Goal: Task Accomplishment & Management: Manage account settings

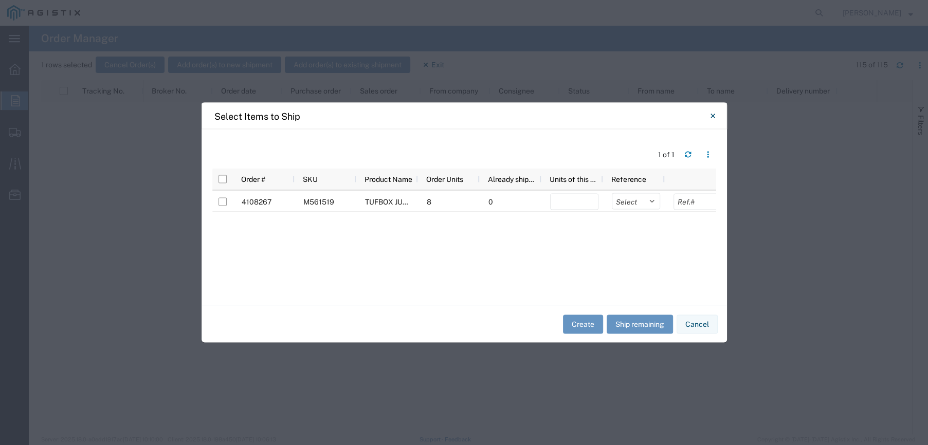
scroll to position [1388, 0]
click at [712, 121] on icon "Close" at bounding box center [713, 116] width 5 height 12
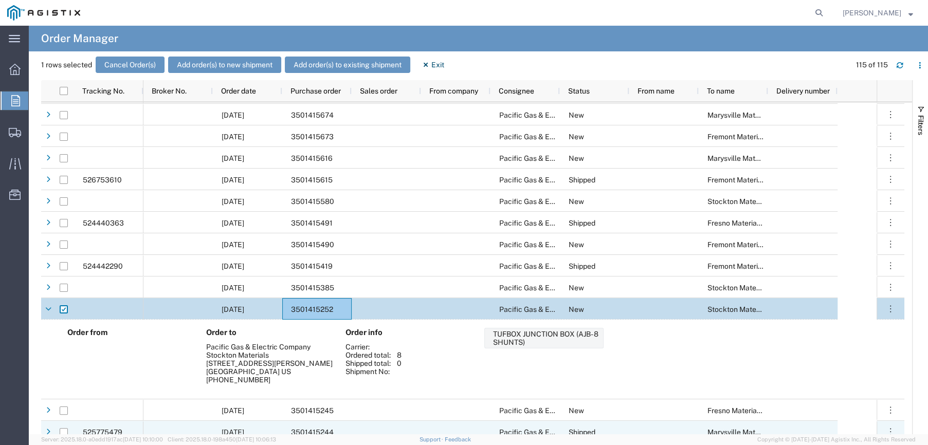
scroll to position [1286, 0]
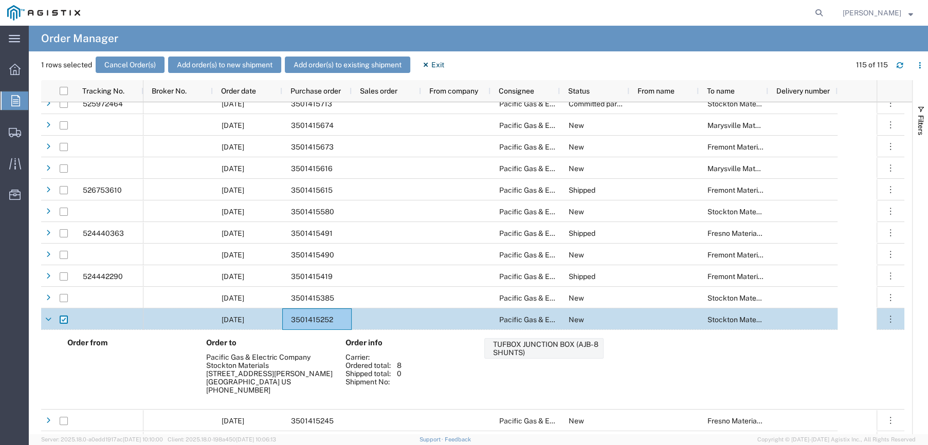
click at [66, 317] on input "Press Space to toggle row selection (checked)" at bounding box center [64, 320] width 8 height 8
checkbox input "false"
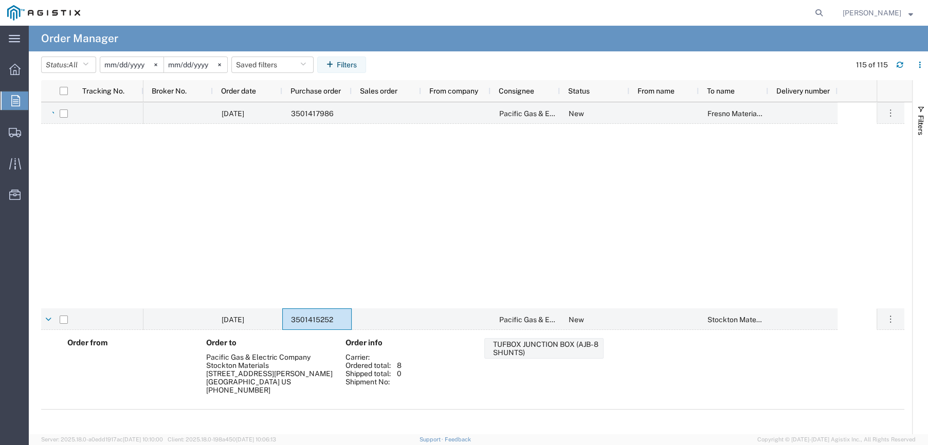
scroll to position [720, 0]
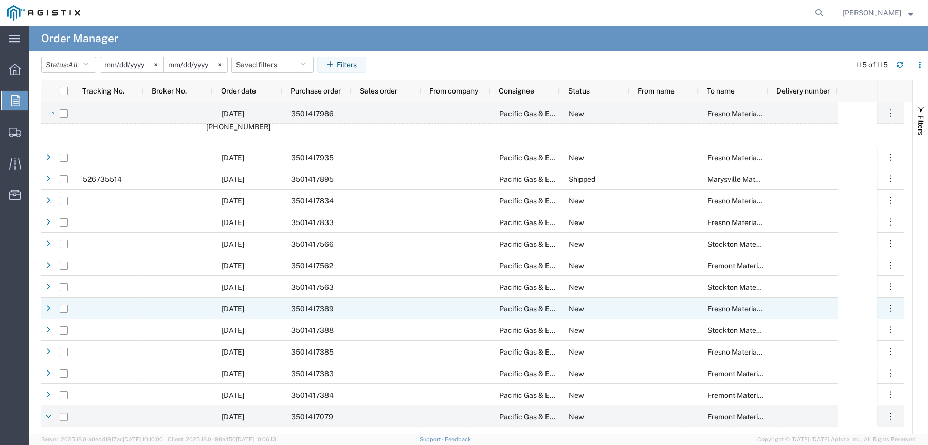
click at [327, 312] on span "3501417389" at bounding box center [312, 309] width 43 height 8
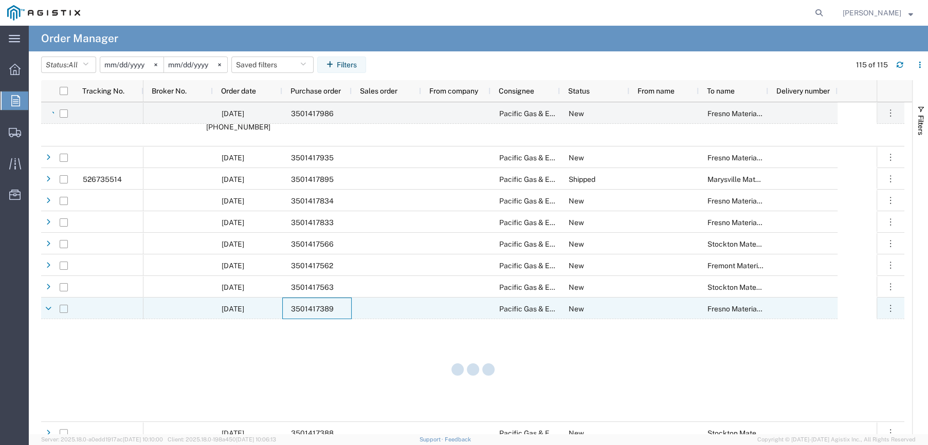
click at [64, 309] on input "Press Space to toggle row selection (unchecked)" at bounding box center [64, 309] width 8 height 8
checkbox input "true"
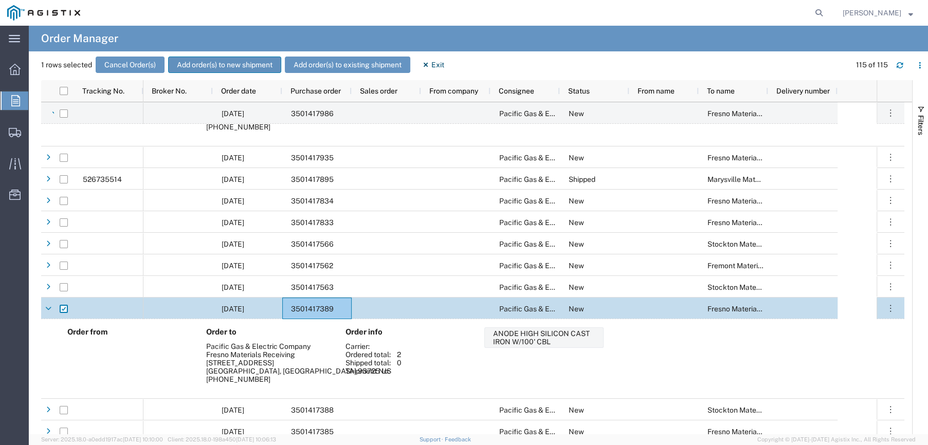
click at [210, 60] on button "Add order(s) to new shipment" at bounding box center [224, 65] width 113 height 16
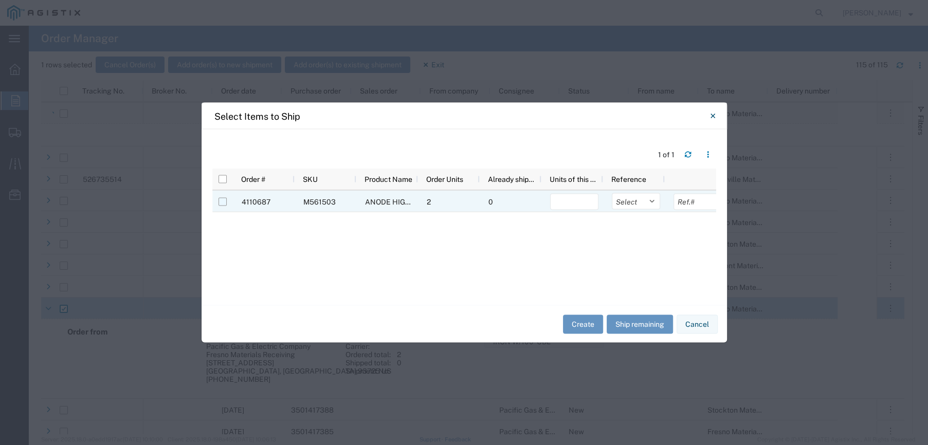
click at [225, 201] on input "Press Space to toggle row selection (unchecked)" at bounding box center [223, 202] width 8 height 8
checkbox input "true"
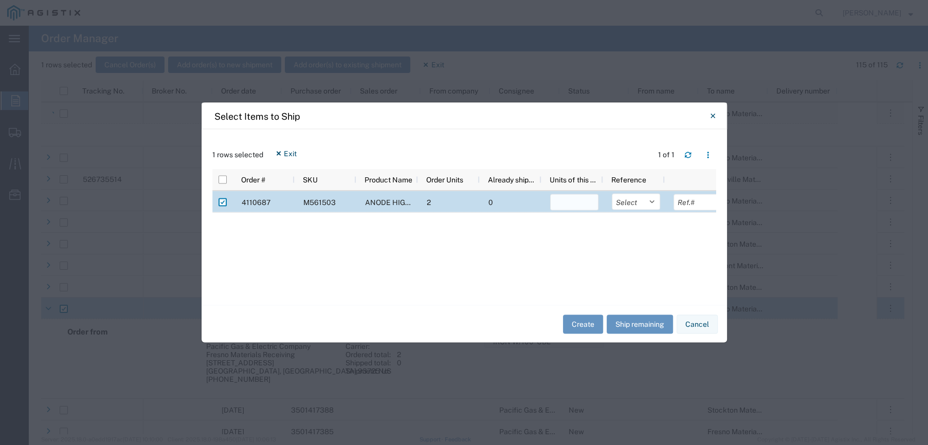
click at [587, 208] on input "number" at bounding box center [574, 202] width 48 height 16
type input "2"
click at [650, 205] on select "Select Purchase Order Delivery Number" at bounding box center [636, 202] width 48 height 16
select select "PURCHORD"
click at [612, 194] on select "Select Purchase Order Delivery Number" at bounding box center [636, 202] width 48 height 16
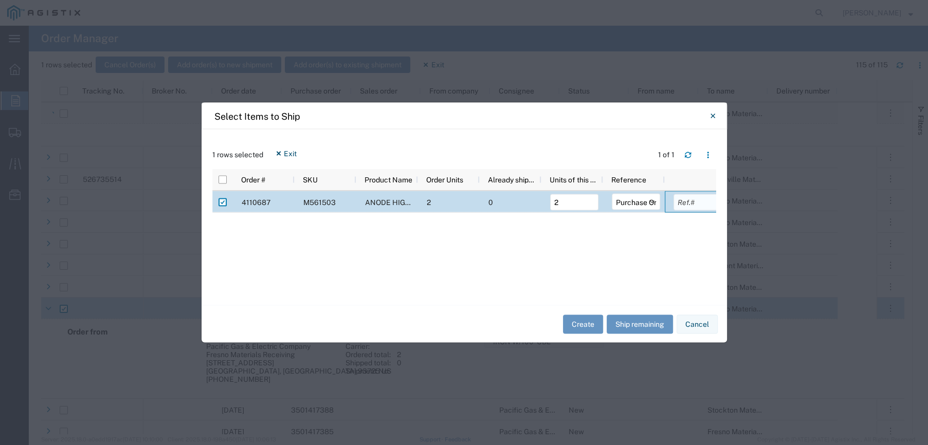
click at [695, 207] on input "text" at bounding box center [698, 202] width 48 height 16
type input "3501417389"
click at [584, 325] on button "Create" at bounding box center [583, 324] width 40 height 19
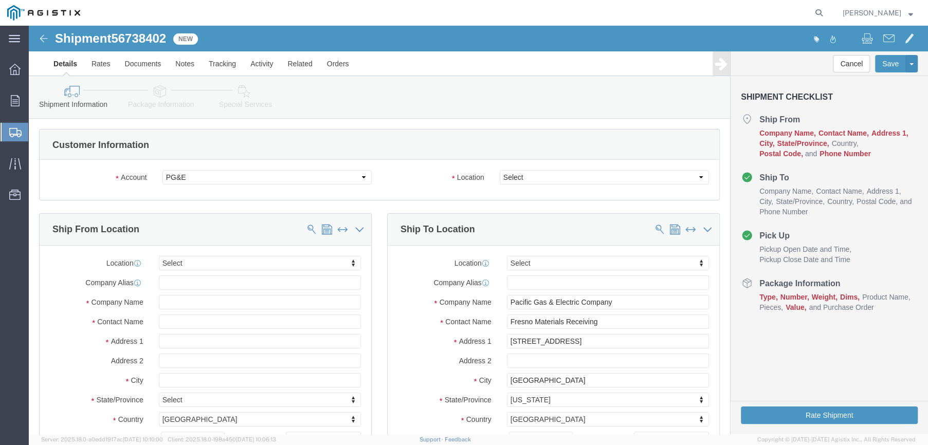
select select
drag, startPoint x: 664, startPoint y: 151, endPoint x: 626, endPoint y: 158, distance: 38.3
click select "Select All Others [GEOGRAPHIC_DATA] [GEOGRAPHIC_DATA] [GEOGRAPHIC_DATA] [GEOGRA…"
select select "19745"
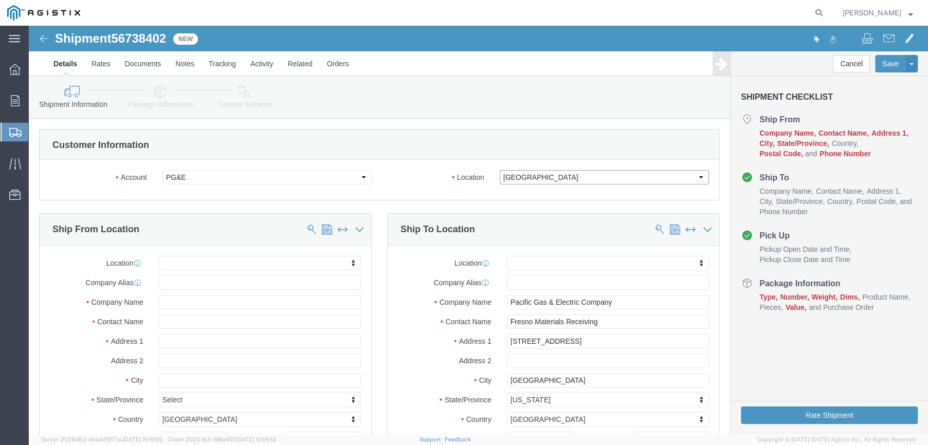
click select "Select All Others [GEOGRAPHIC_DATA] [GEOGRAPHIC_DATA] [GEOGRAPHIC_DATA] [GEOGRA…"
click input "text"
type input "D"
type input "F"
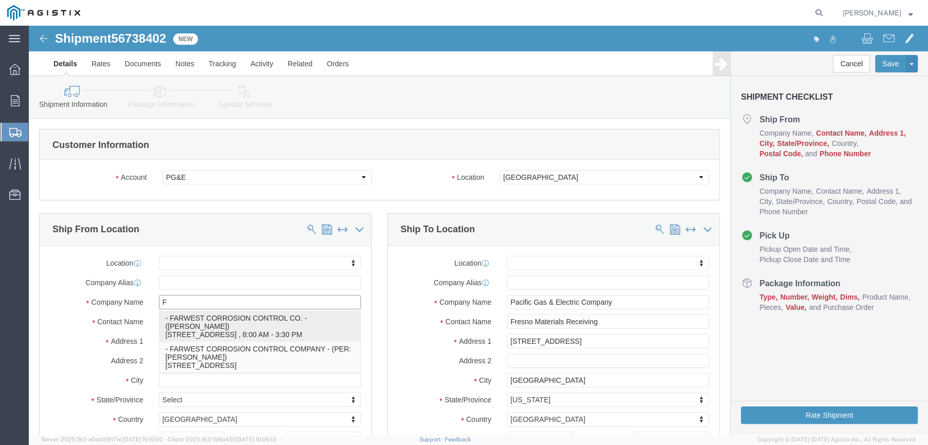
click p "- FARWEST CORROSION CONTROL CO. - ([PERSON_NAME]) [STREET_ADDRESS] , 8:00 AM - …"
select select "CA"
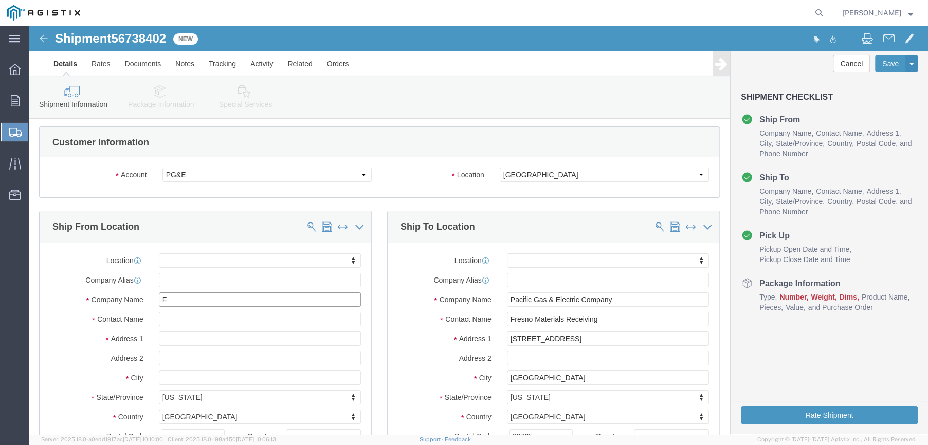
scroll to position [103, 0]
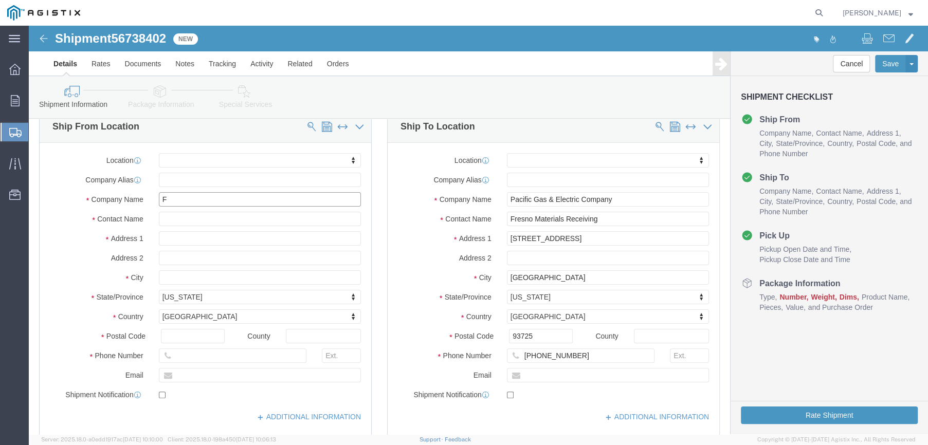
type input "FARWEST CORROSION CONTROL CO."
drag, startPoint x: 198, startPoint y: 195, endPoint x: -4, endPoint y: 193, distance: 201.6
click html "Shipment 56738402 New Details Rates Documents Notes Tracking Activity Related O…"
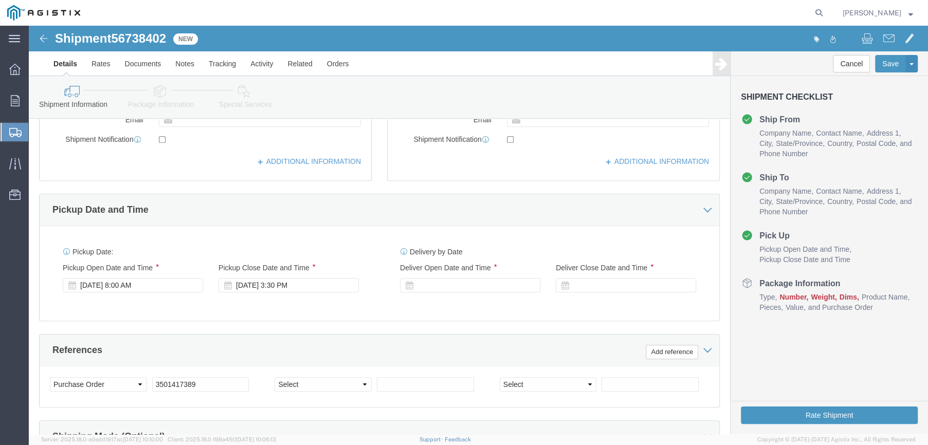
scroll to position [360, 0]
type input "[PERSON_NAME]"
click div "[DATE] 8:00 AM"
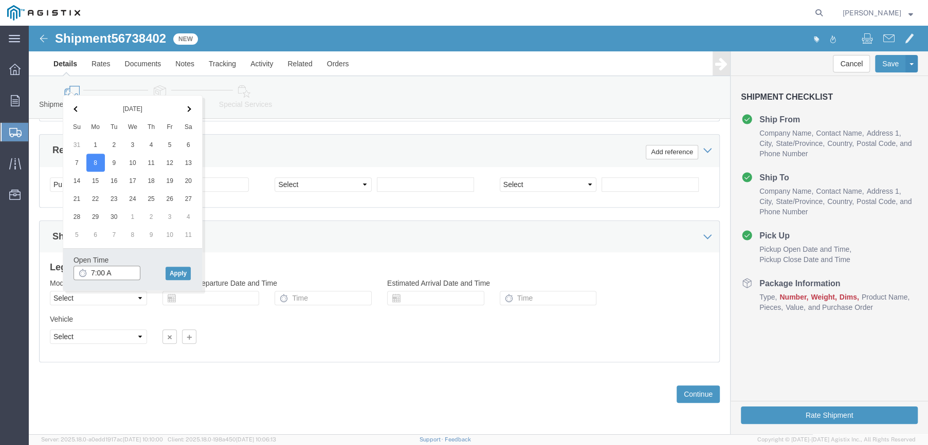
type input "7:00 AM"
click button "Apply"
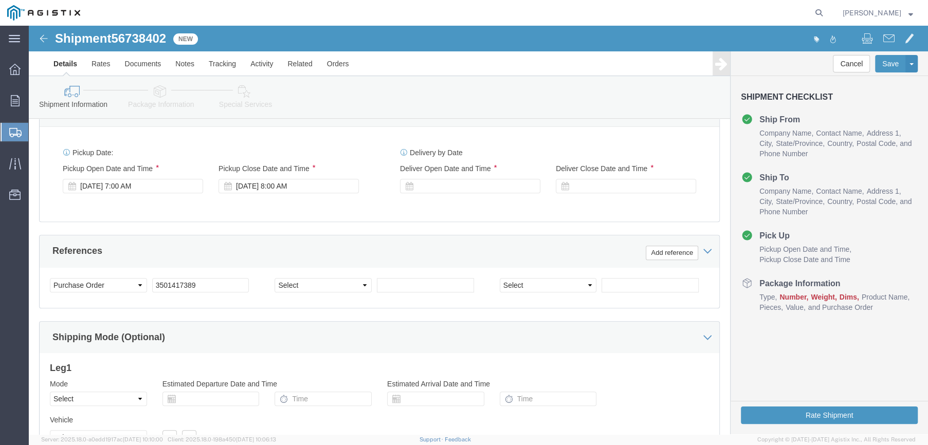
scroll to position [456, 0]
click div "[DATE] 8:00 AM"
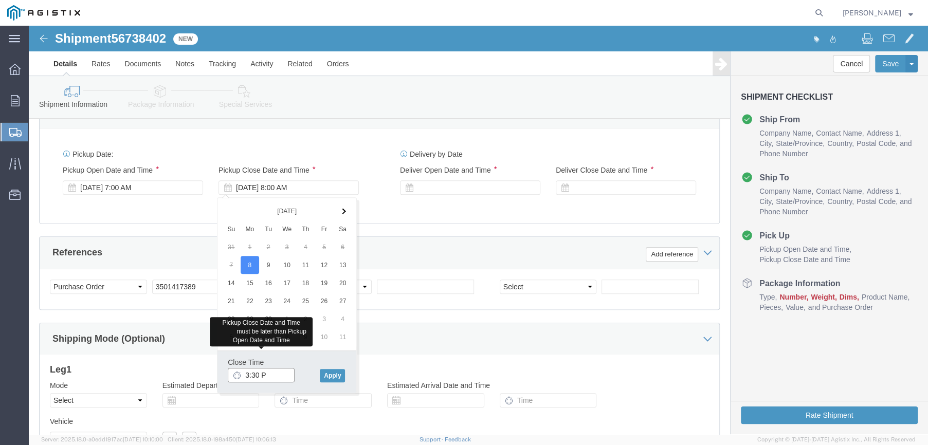
type input "3:30 PM"
click button "Apply"
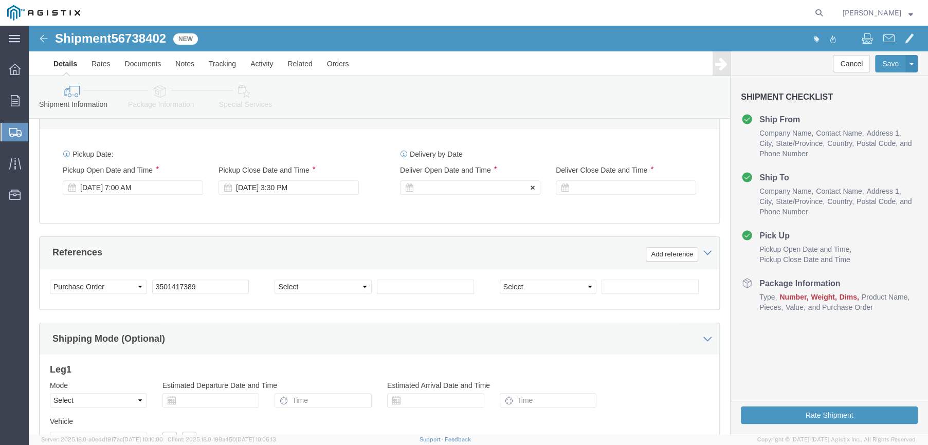
click div
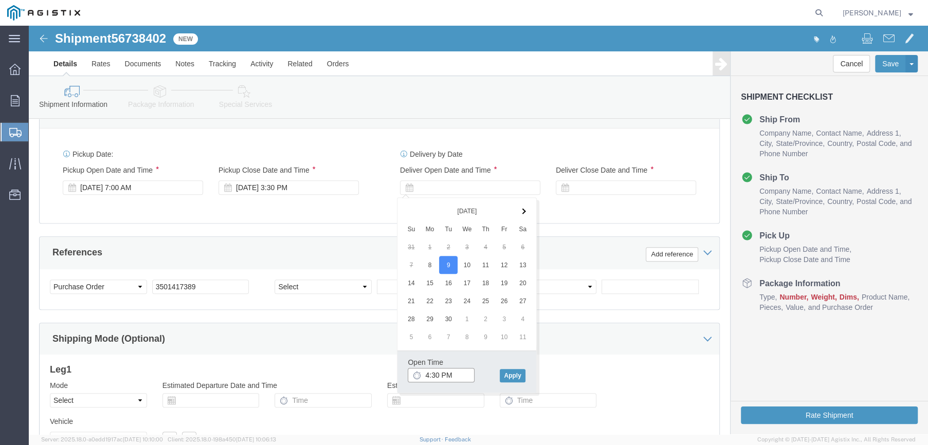
click input "4:30 PM"
type input "7:30 AM"
click button "Apply"
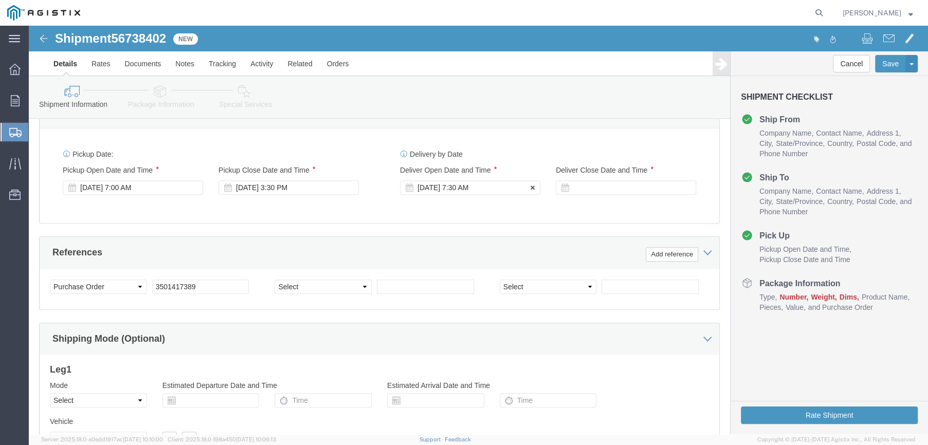
click div "[DATE] 7:30 AM"
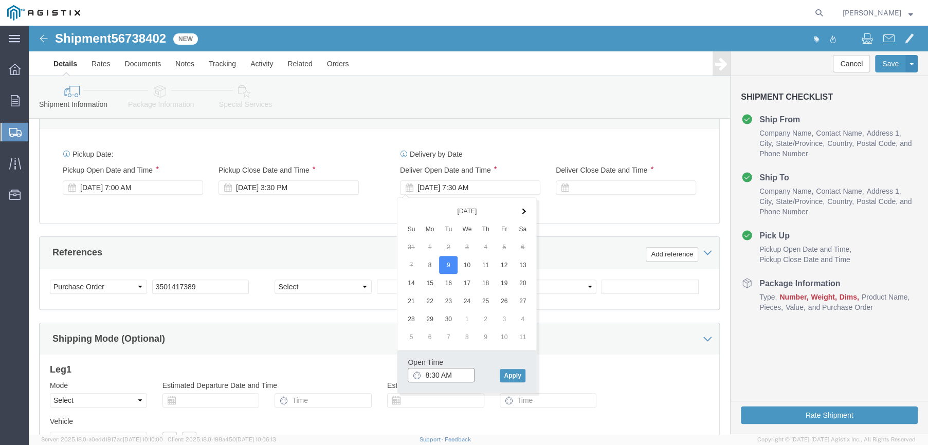
click input "8:30 AM"
type input "8:00 AM"
click button "Apply"
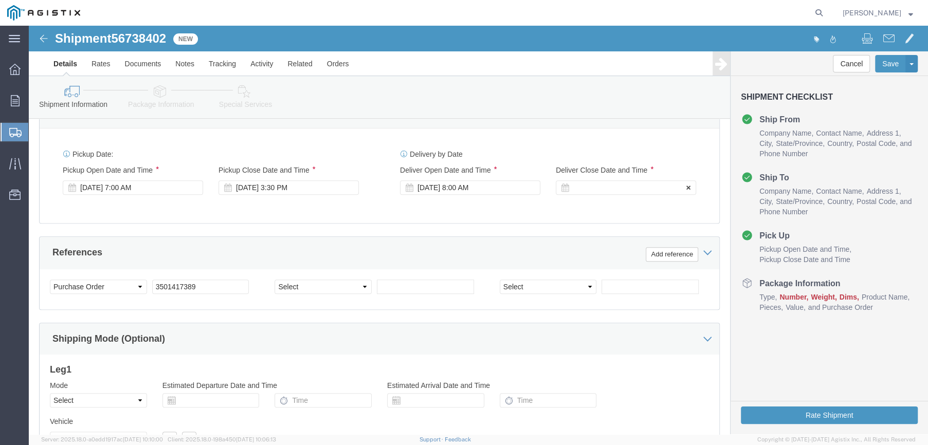
click div
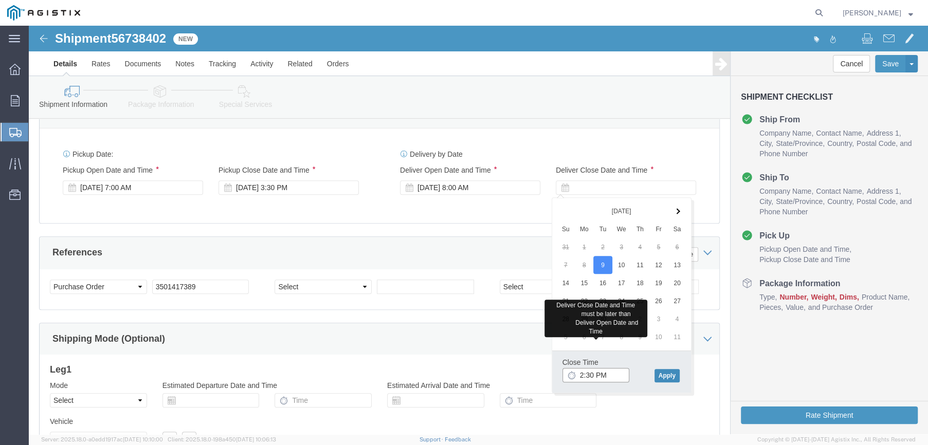
type input "2:30 PM"
click button "Apply"
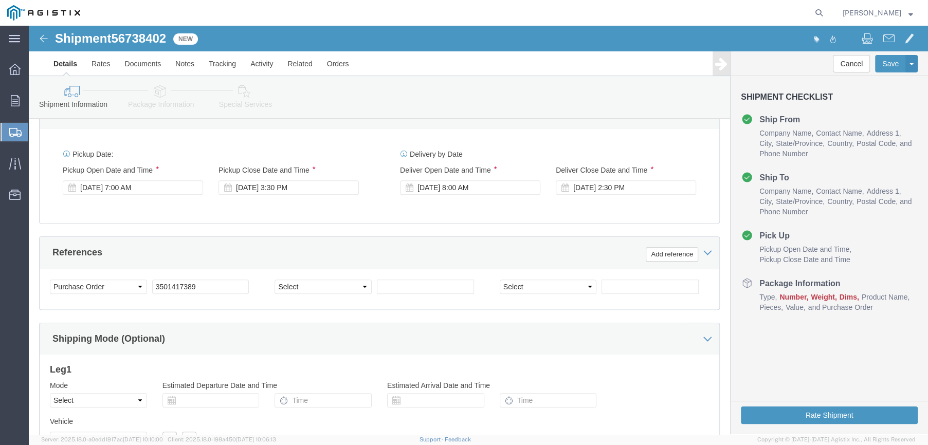
scroll to position [559, 0]
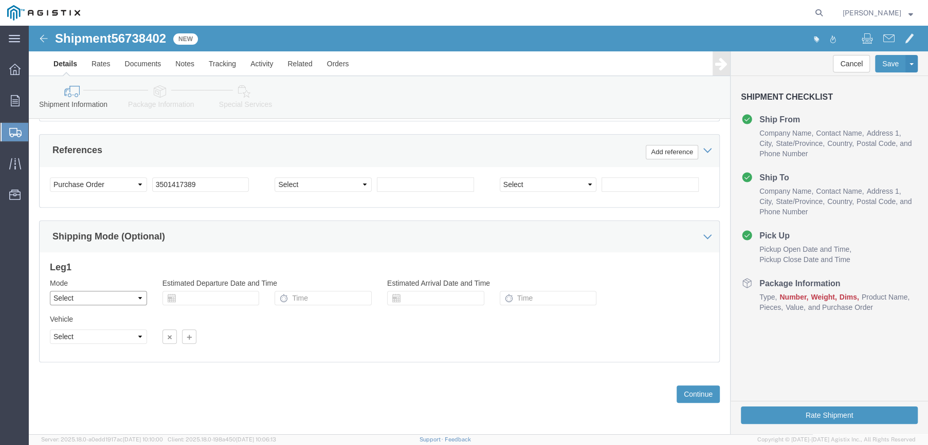
click select "Select Air Less than Truckload Multi-Leg Ocean Freight Rail Small Parcel Truckl…"
select select "LTL"
click select "Select Air Less than Truckload Multi-Leg Ocean Freight Rail Small Parcel Truckl…"
click button "Continue"
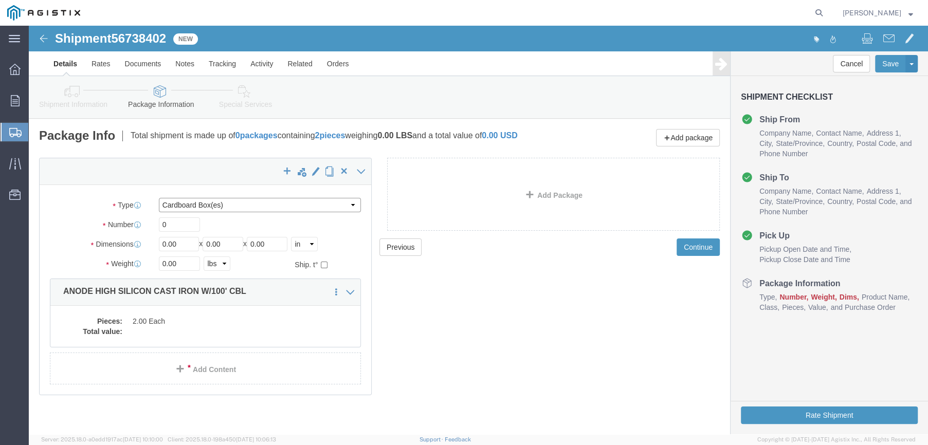
click select "Select Bulk Bundle(s) Cardboard Box(es) Carton(s) Crate(s) Drum(s) (Fiberboard)…"
select select "PONS"
click select "Select Bulk Bundle(s) Cardboard Box(es) Carton(s) Crate(s) Drum(s) (Fiberboard)…"
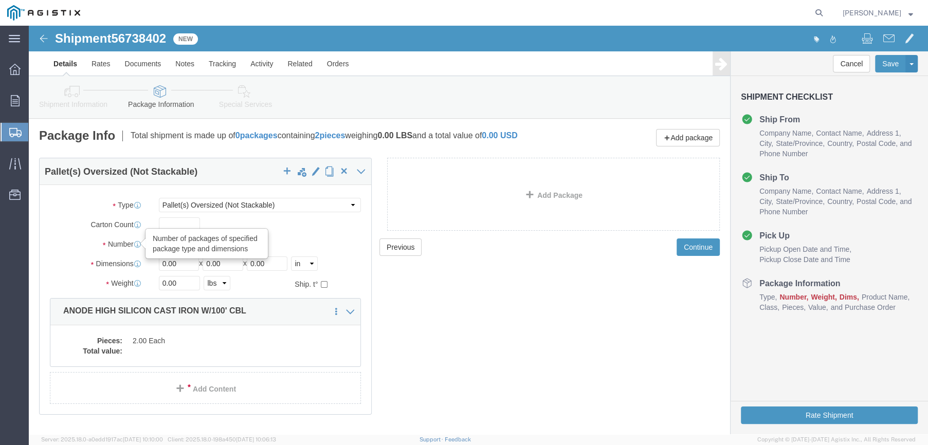
drag, startPoint x: 149, startPoint y: 219, endPoint x: 92, endPoint y: 215, distance: 57.2
click div "Number Number of packages of specified package type and dimensions 0"
type input "1"
click input "0.00"
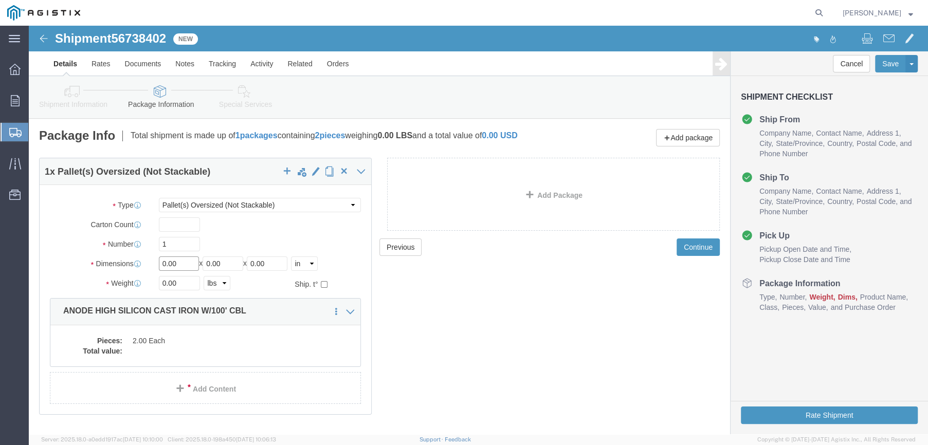
click input "0.00"
type input "89"
type input "36"
type input "16"
drag, startPoint x: 115, startPoint y: 259, endPoint x: 81, endPoint y: 258, distance: 34.5
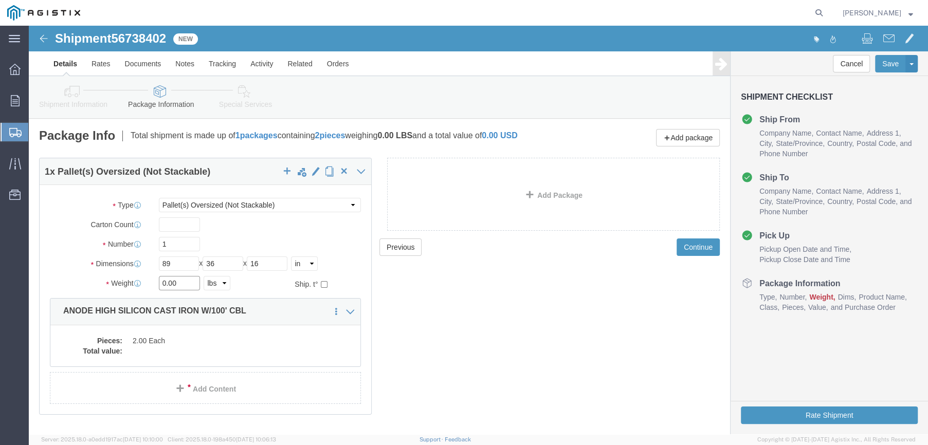
click div "Weight 0.00 Select kgs lbs Ship. t°"
type input "178"
click dd "2.00 Each"
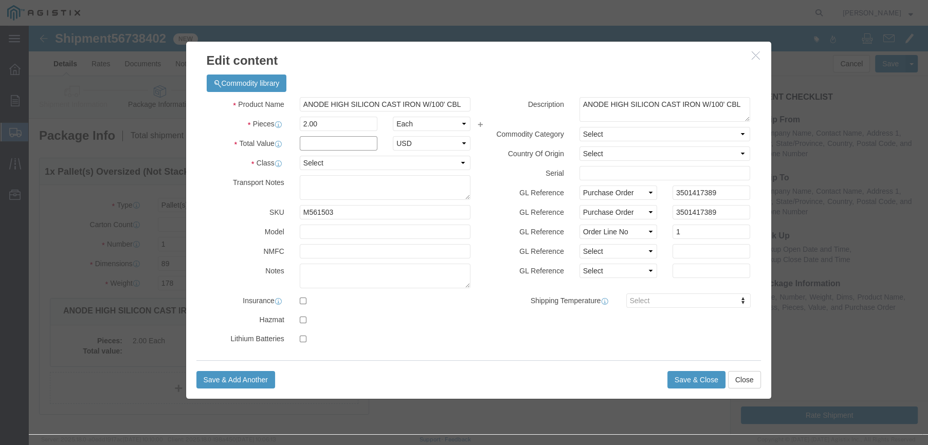
click input "text"
type input "778.06"
click select "Select 50 55 60 65 70 85 92.5 100 125 175 250 300 400"
select select "50"
click select "Select 50 55 60 65 70 85 92.5 100 125 175 250 300 400"
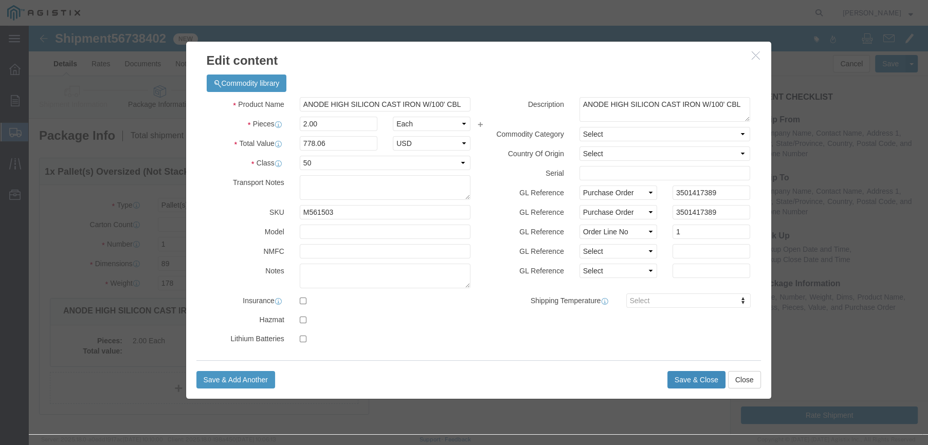
click button "Save & Close"
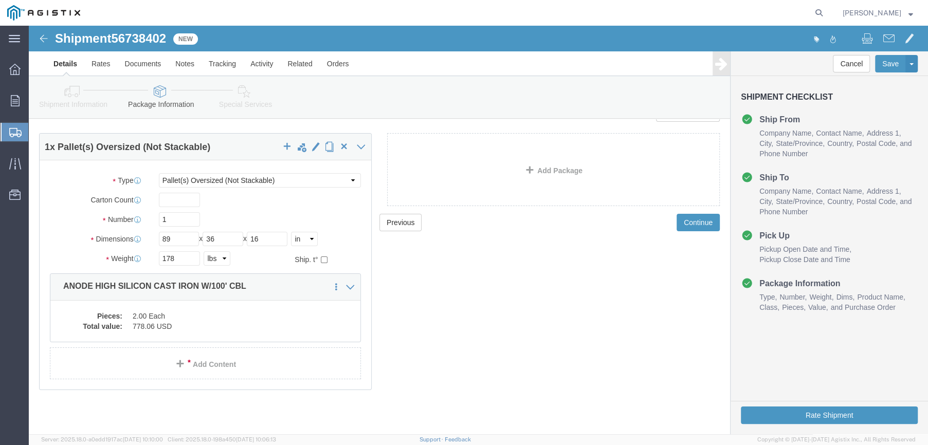
scroll to position [32, 0]
click button "Continue"
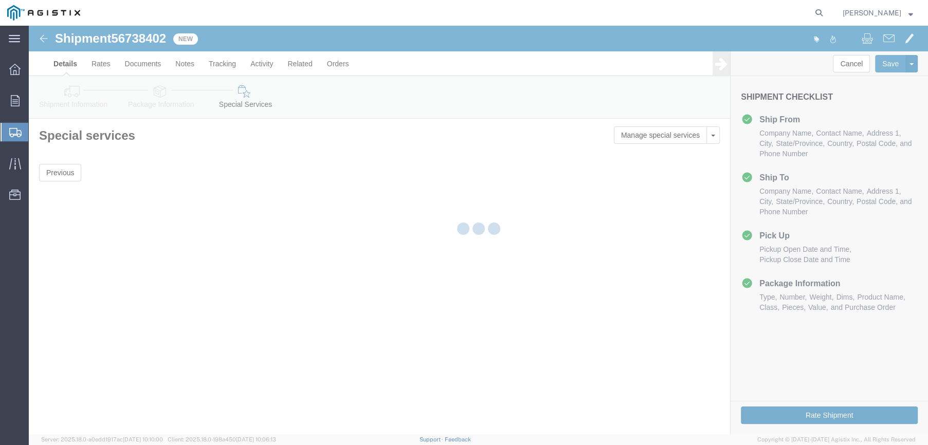
scroll to position [0, 0]
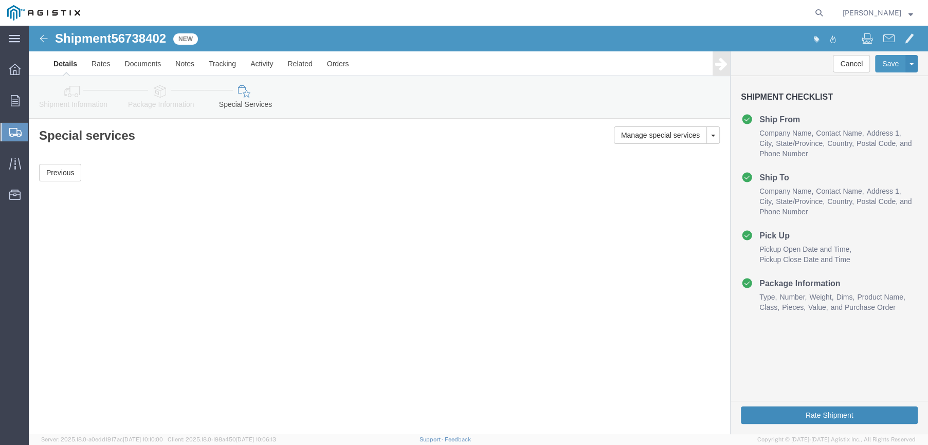
click button "Rate Shipment"
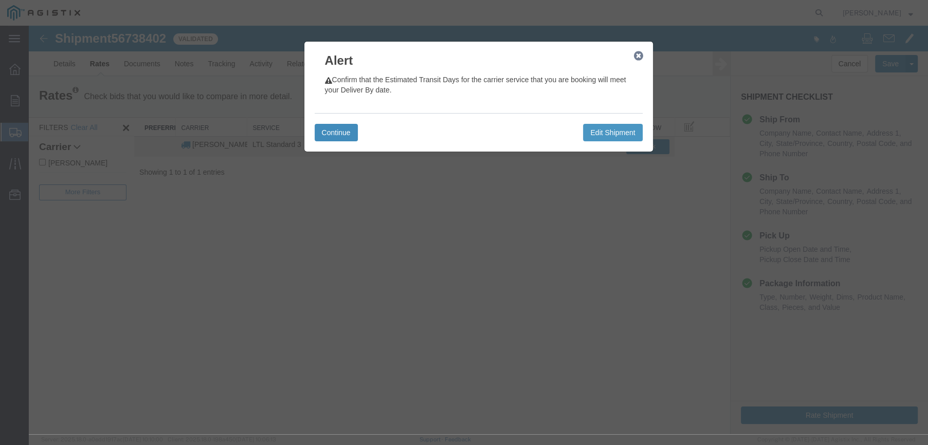
click at [323, 131] on button "Continue" at bounding box center [336, 132] width 43 height 17
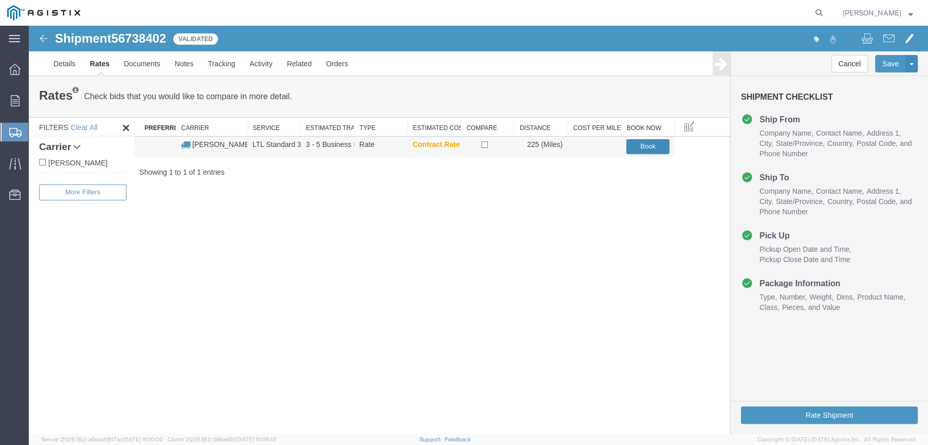
click at [635, 147] on button "Book" at bounding box center [647, 146] width 43 height 15
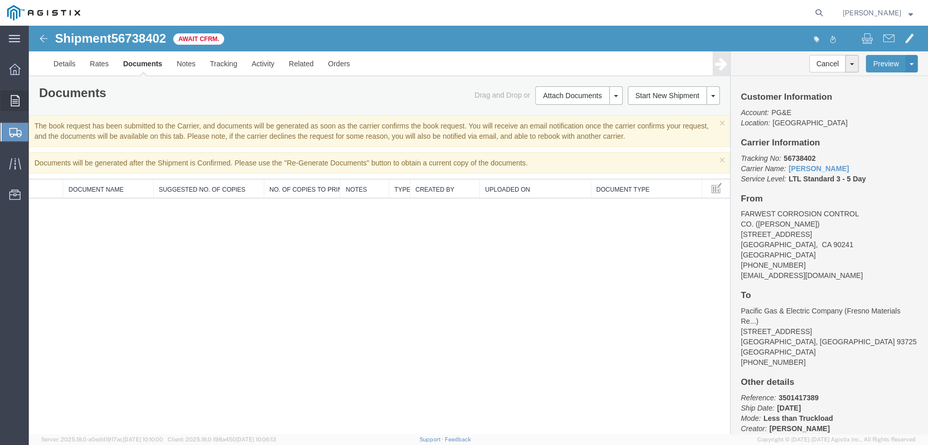
click at [20, 100] on div at bounding box center [15, 101] width 29 height 21
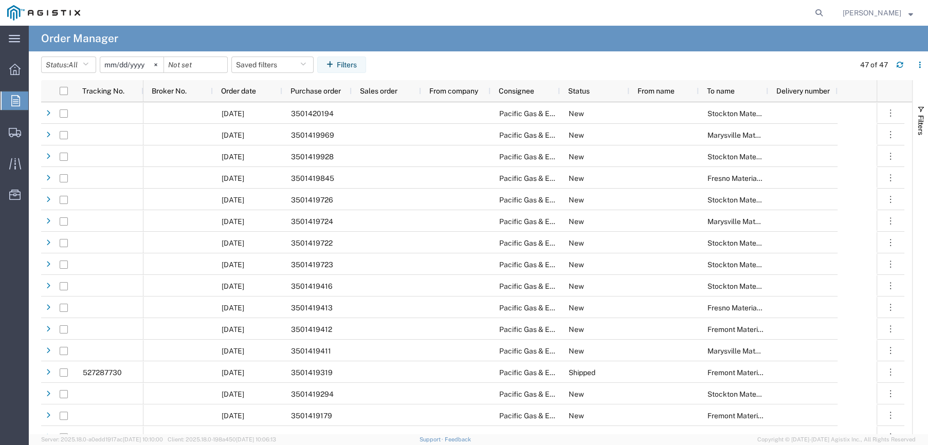
click at [142, 62] on input "[DATE]" at bounding box center [131, 64] width 63 height 15
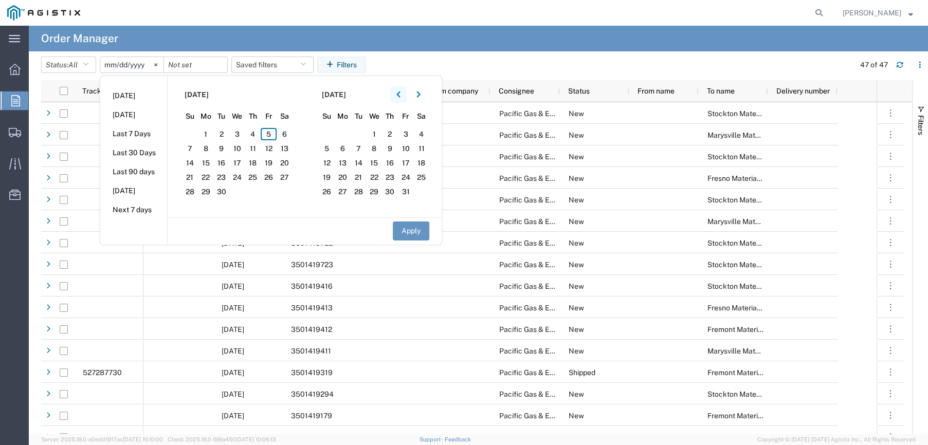
click at [401, 92] on icon "button" at bounding box center [398, 94] width 4 height 7
click at [226, 132] on span "1" at bounding box center [221, 134] width 16 height 12
click at [416, 228] on button "Apply" at bounding box center [411, 231] width 37 height 19
type input "[DATE]"
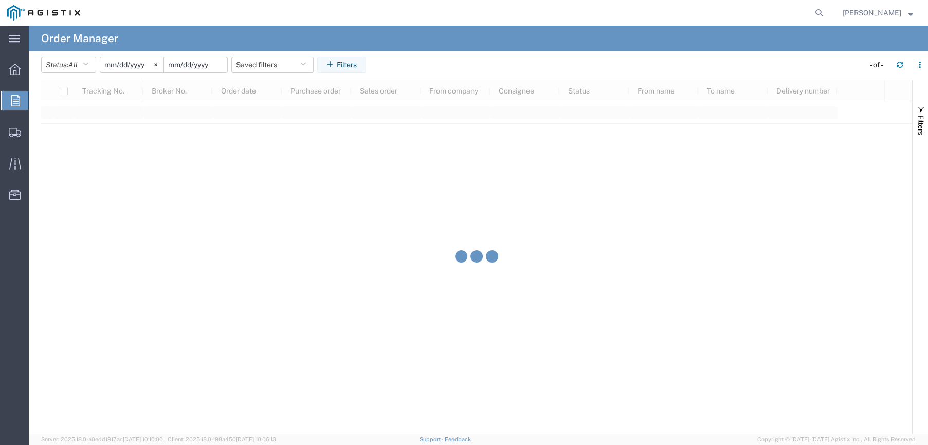
click at [185, 65] on input "date" at bounding box center [195, 64] width 63 height 15
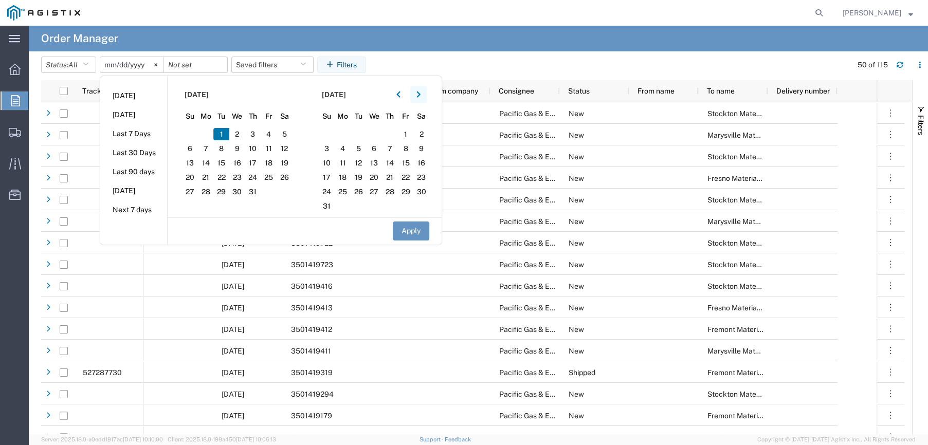
click at [419, 92] on icon "button" at bounding box center [419, 94] width 4 height 7
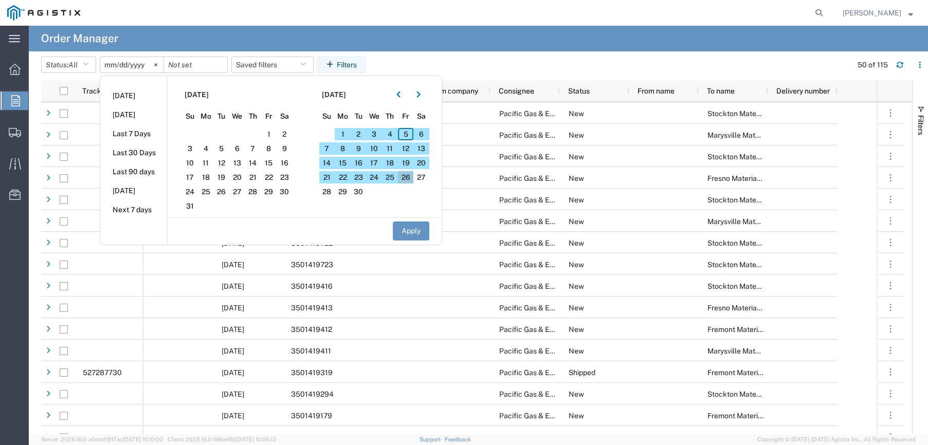
click at [409, 172] on span "26" at bounding box center [406, 177] width 16 height 12
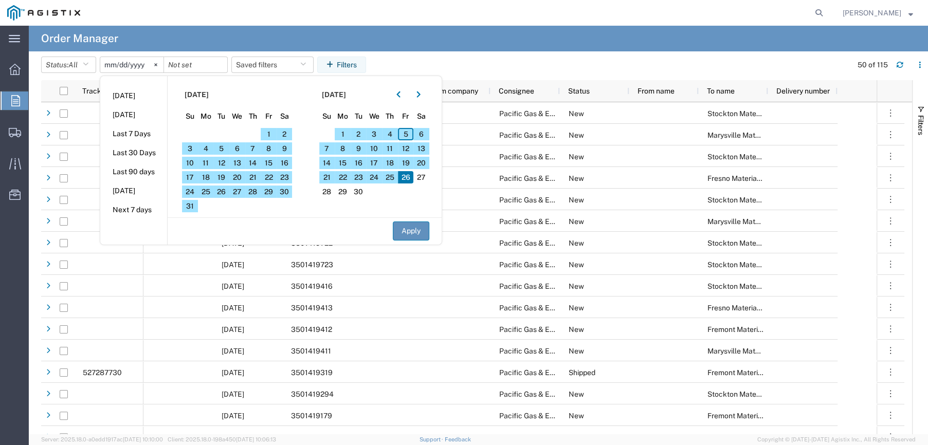
click at [403, 226] on button "Apply" at bounding box center [411, 231] width 37 height 19
type input "[DATE]"
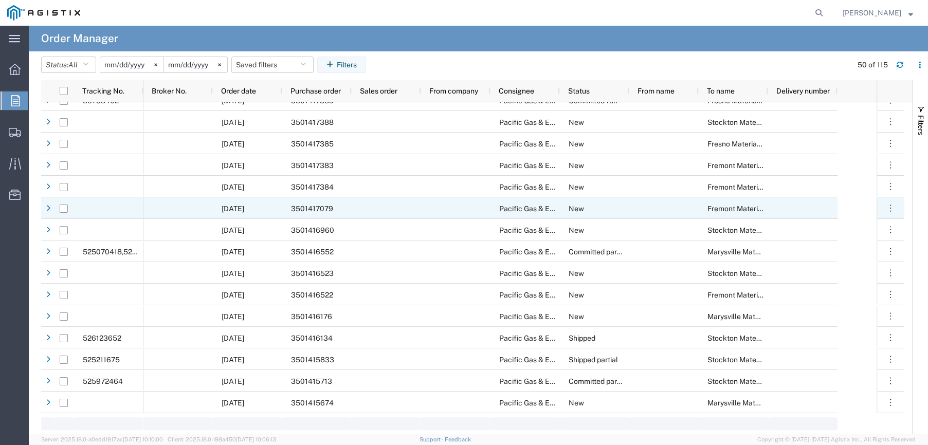
scroll to position [771, 0]
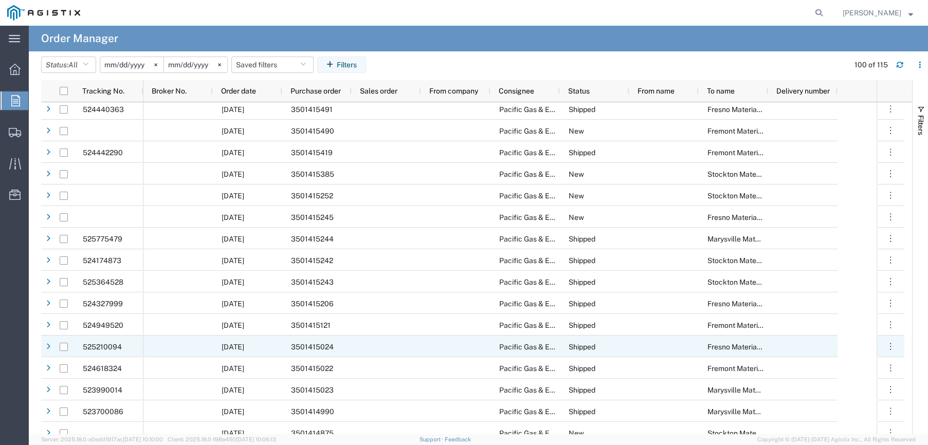
scroll to position [1234, 0]
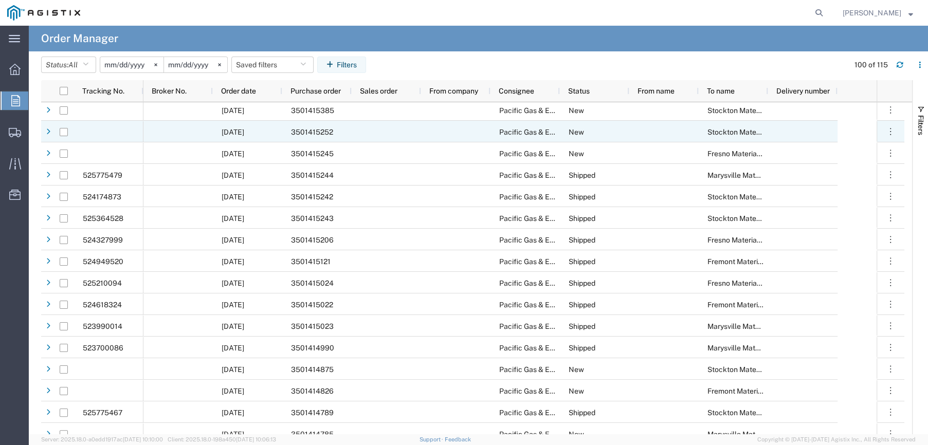
click at [293, 130] on span "3501415252" at bounding box center [312, 132] width 42 height 8
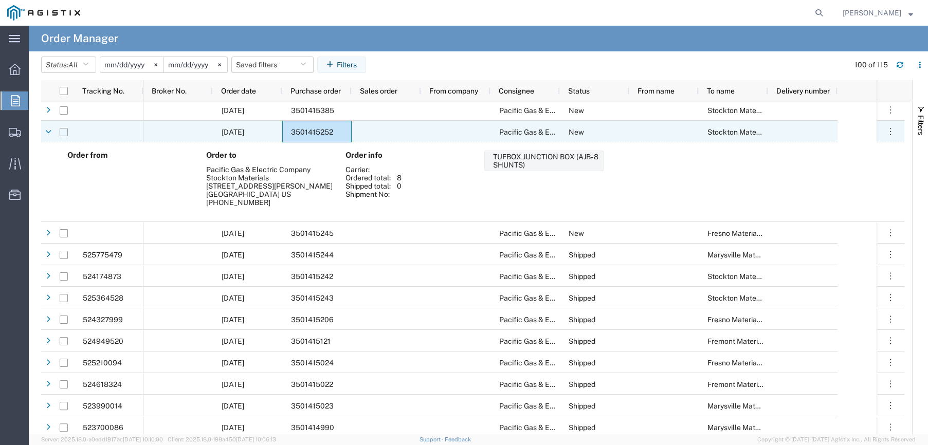
click at [64, 132] on input "Press Space to toggle row selection (unchecked)" at bounding box center [64, 132] width 8 height 8
checkbox input "true"
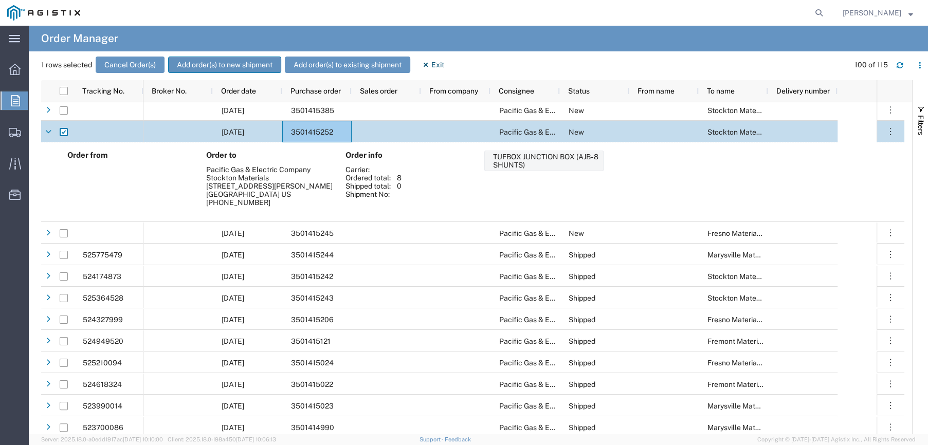
click at [223, 65] on button "Add order(s) to new shipment" at bounding box center [224, 65] width 113 height 16
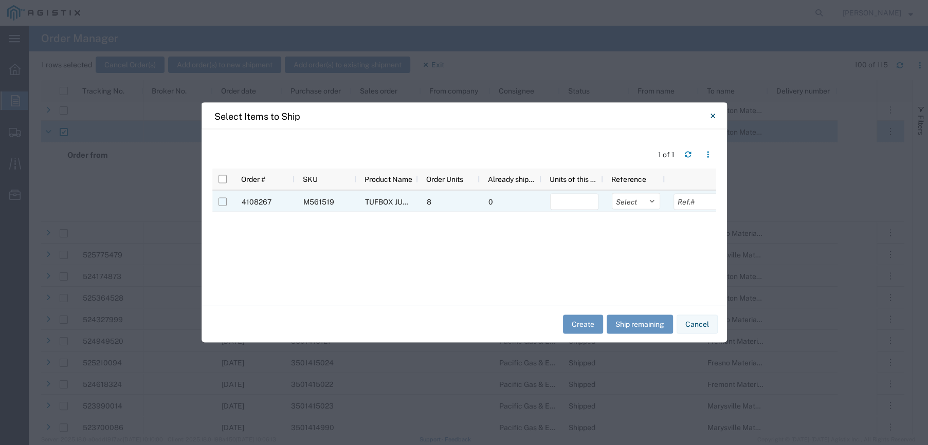
click at [222, 203] on input "Press Space to toggle row selection (unchecked)" at bounding box center [223, 202] width 8 height 8
checkbox input "true"
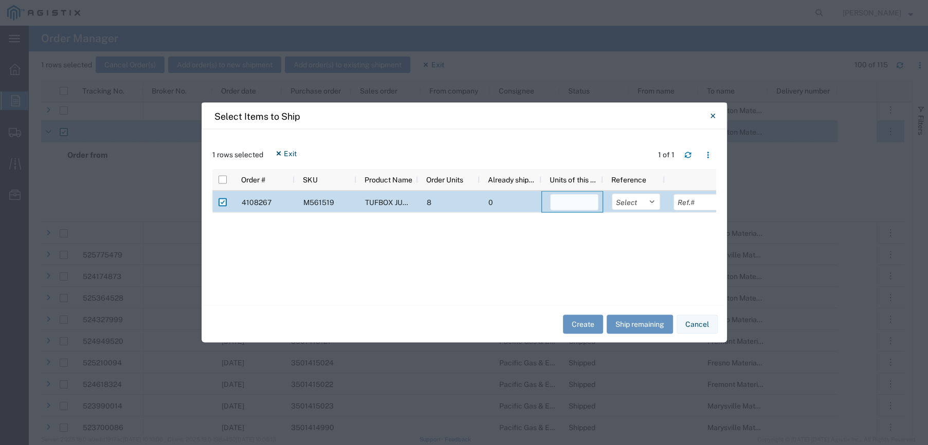
click at [564, 197] on input "number" at bounding box center [574, 202] width 48 height 16
type input "1"
click at [656, 201] on select "Select Purchase Order Delivery Number" at bounding box center [636, 202] width 48 height 16
select select "PURCHORD"
click at [612, 194] on select "Select Purchase Order Delivery Number" at bounding box center [636, 202] width 48 height 16
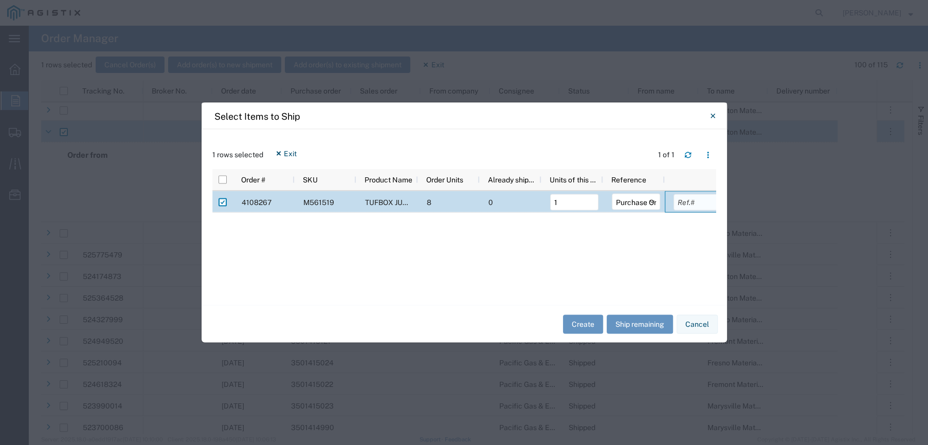
click at [687, 203] on input "text" at bounding box center [698, 202] width 48 height 16
type input "3501415252"
click at [588, 321] on button "Create" at bounding box center [583, 324] width 40 height 19
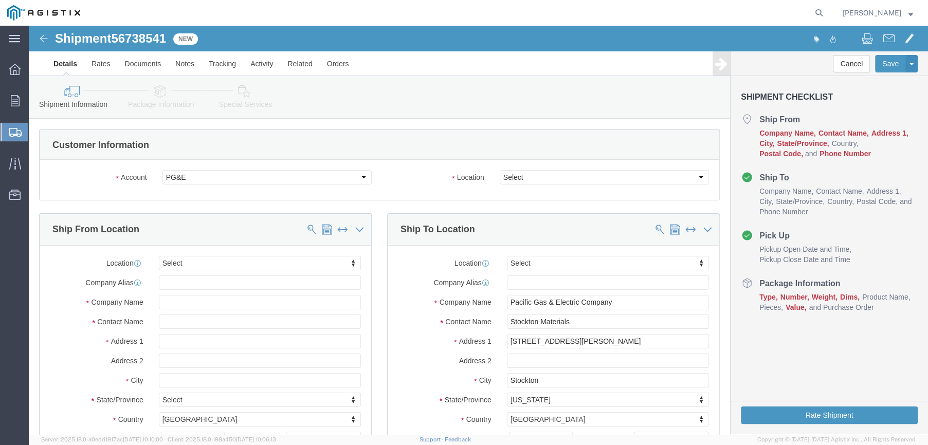
select select
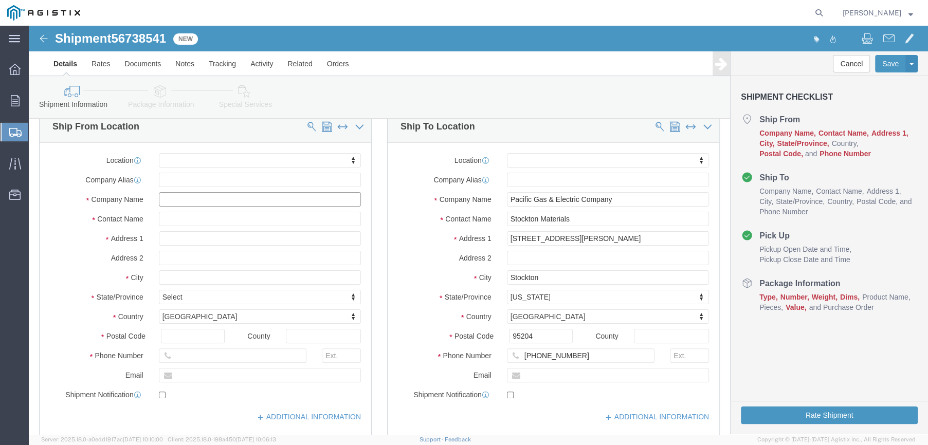
click input "text"
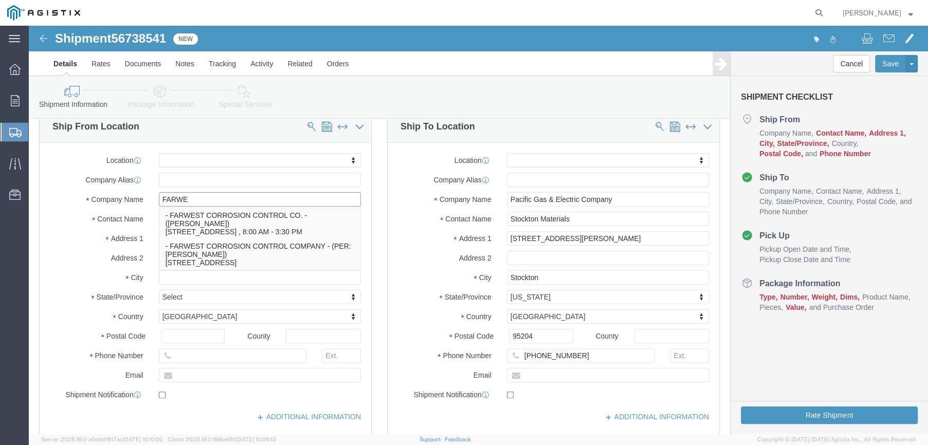
type input "FARWES"
click p "- FARWEST CORROSION CONTROL CO. - ([PERSON_NAME]) [STREET_ADDRESS] , 8:00 AM - …"
select select "CA"
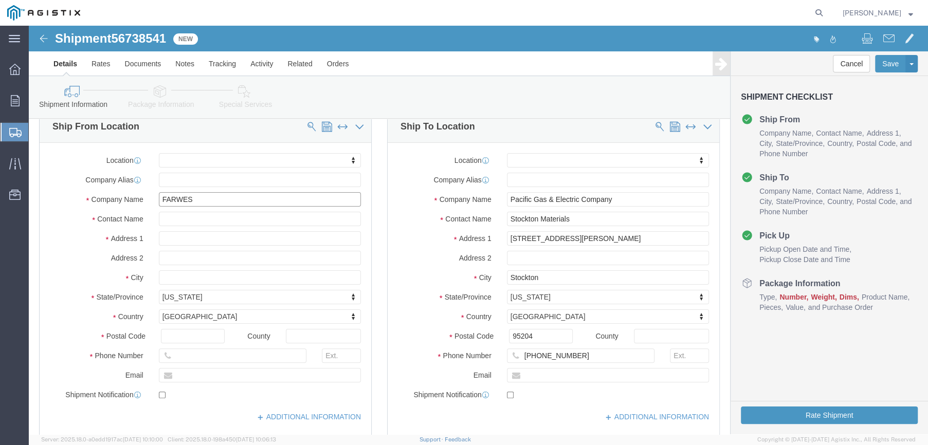
type input "FARWEST CORROSION CONTROL CO."
drag, startPoint x: 185, startPoint y: 193, endPoint x: 138, endPoint y: 197, distance: 47.0
click input "text"
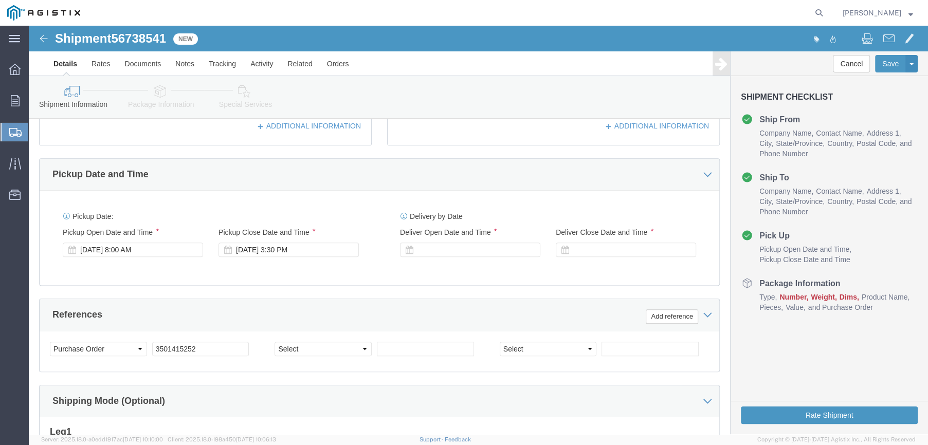
scroll to position [411, 0]
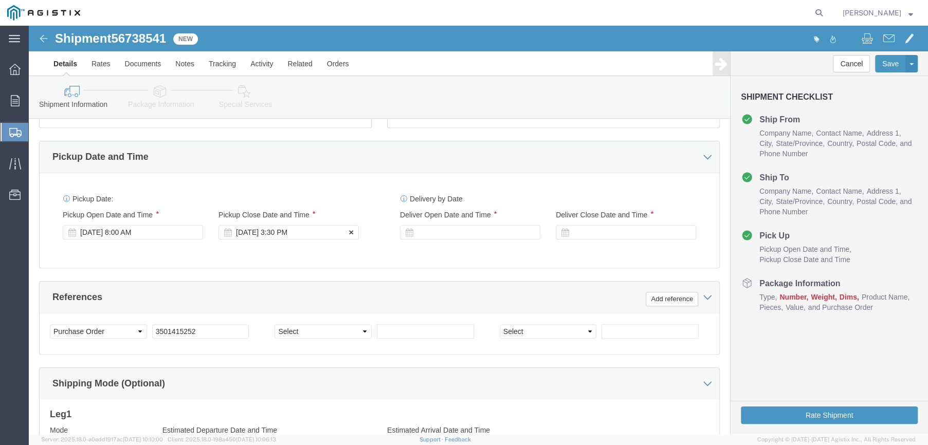
type input "[PERSON_NAME]"
click div "[DATE] 3:30 PM"
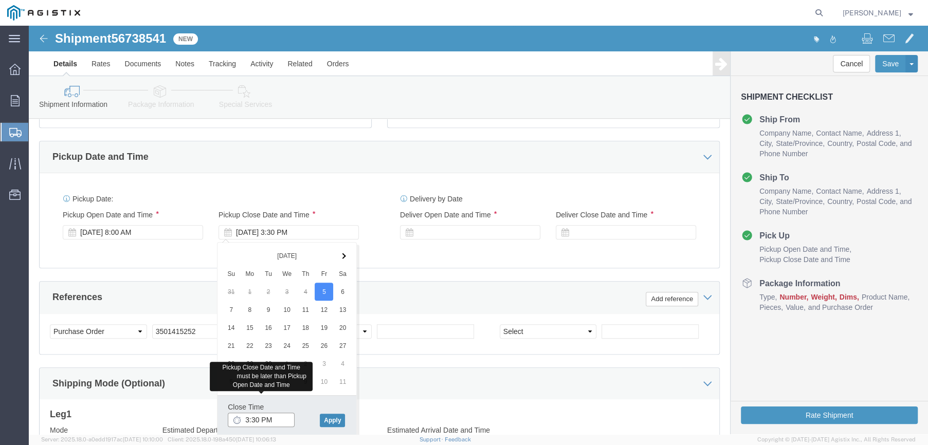
type input "3:30 PM"
click button "Apply"
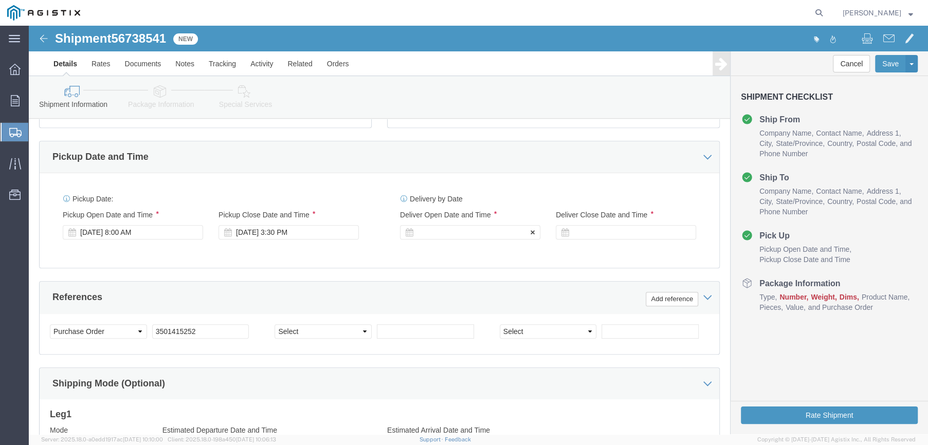
click div
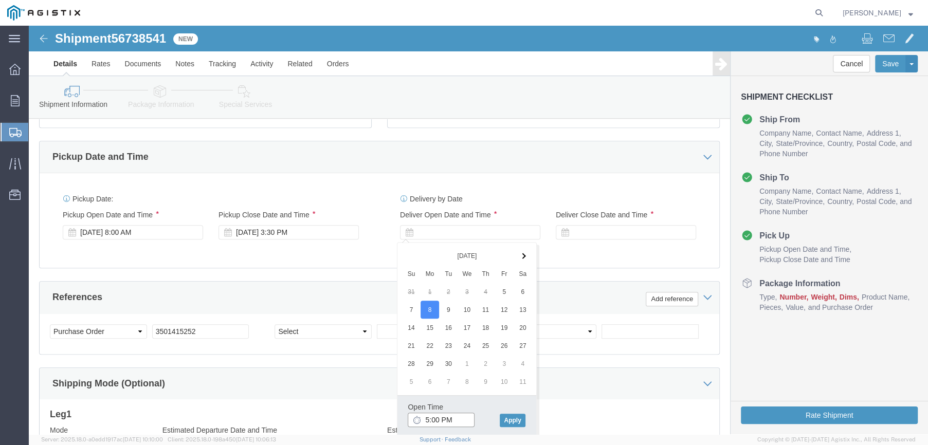
click input "5:00 PM"
click input "8:00 PM"
type input "8:00 AM"
click button "Apply"
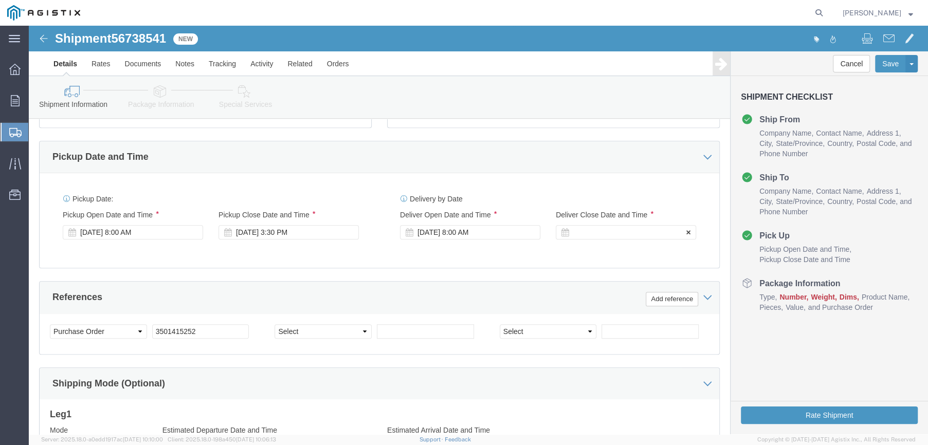
click div
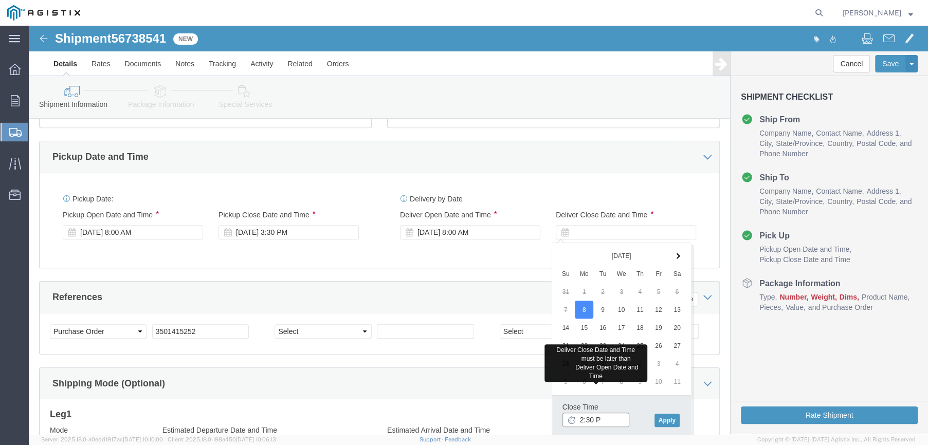
type input "2:30 PM"
click button "Apply"
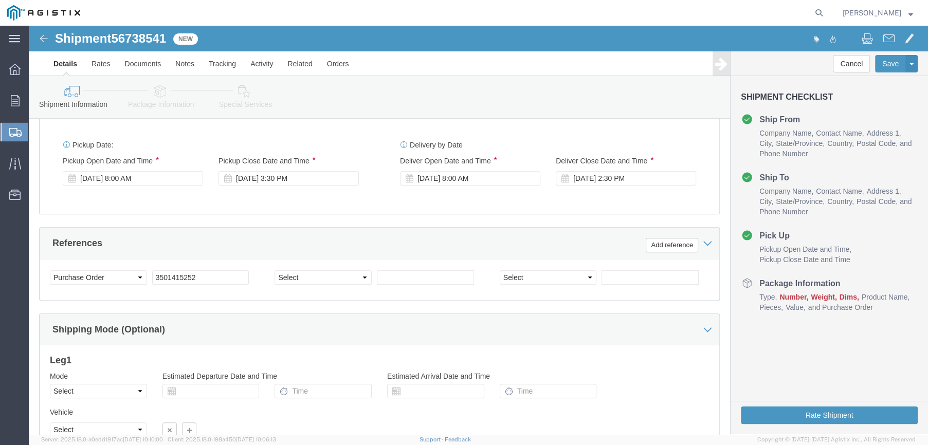
scroll to position [514, 0]
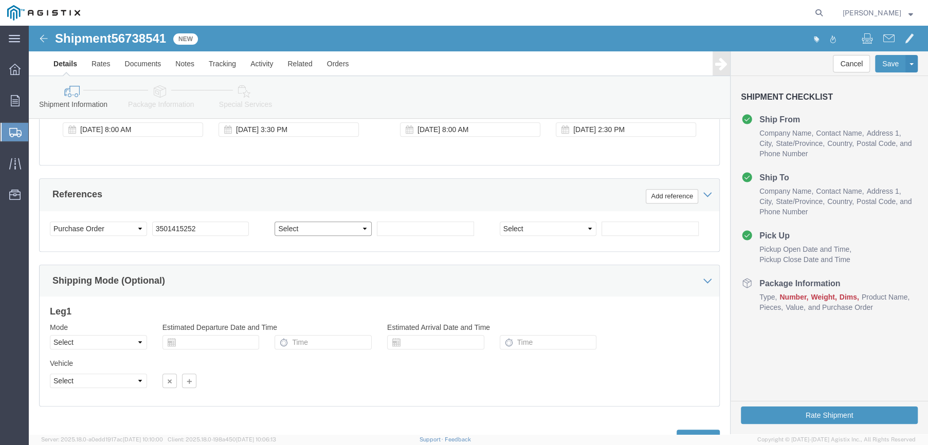
click select "Select Account Type Activity ID Airline Appointment Number ASN Batch Request # …"
select select "SALEORDR"
click select "Select Account Type Activity ID Airline Appointment Number ASN Batch Request # …"
click input "text"
type input "397376"
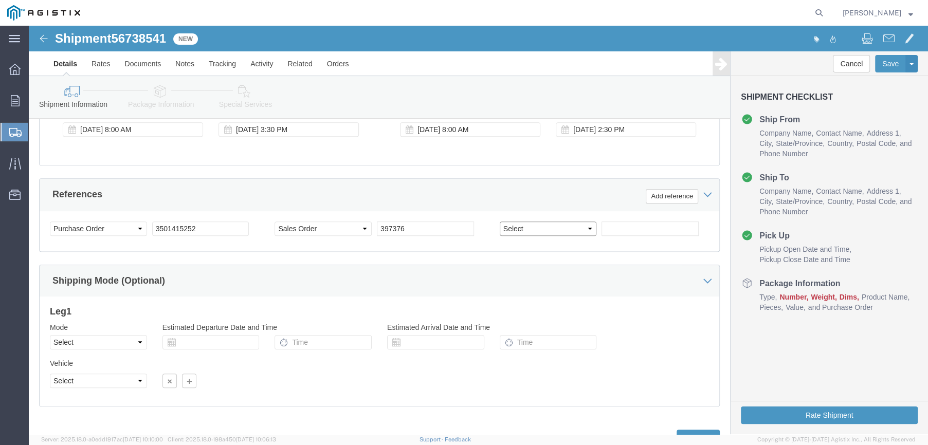
click select "Select Account Type Activity ID Airline Appointment Number ASN Batch Request # …"
click div "Shipping Mode (Optional)"
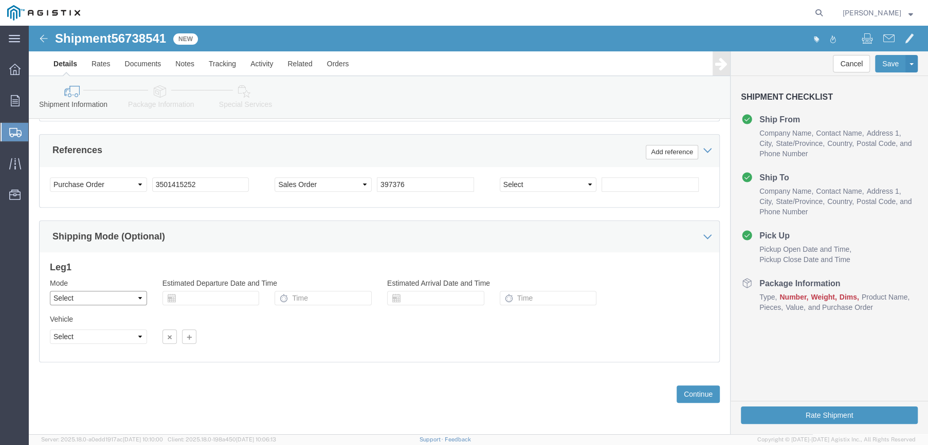
click select "Select Air Less than Truckload Multi-Leg Ocean Freight Rail Small Parcel Truckl…"
select select "LTL"
click select "Select Air Less than Truckload Multi-Leg Ocean Freight Rail Small Parcel Truckl…"
click button "Continue"
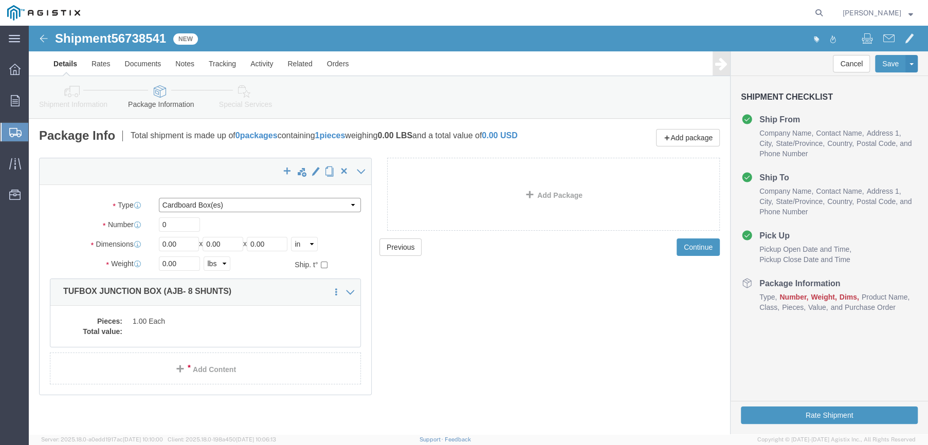
click select "Select Bulk Bundle(s) Cardboard Box(es) Carton(s) Crate(s) Drum(s) (Fiberboard)…"
click div "Previous Continue"
